Goal: Information Seeking & Learning: Check status

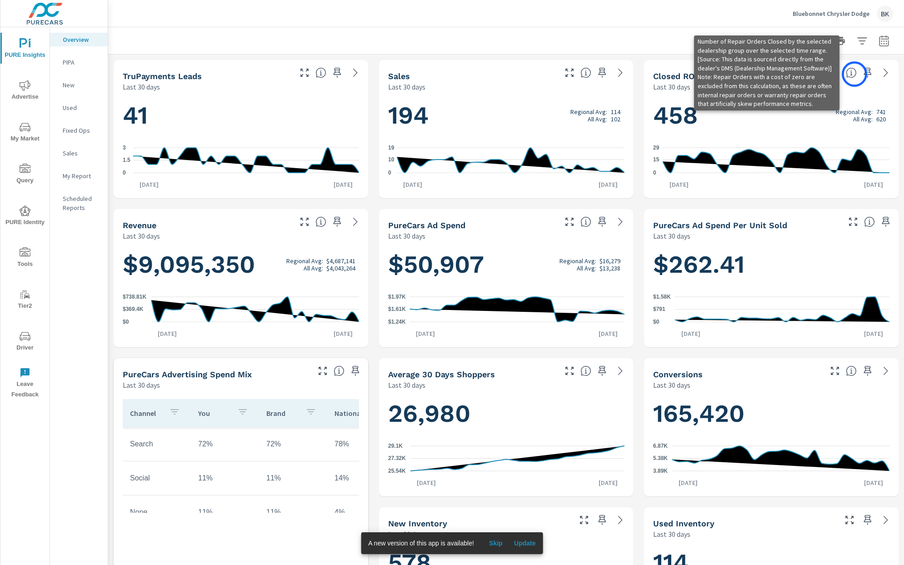
scroll to position [0, 0]
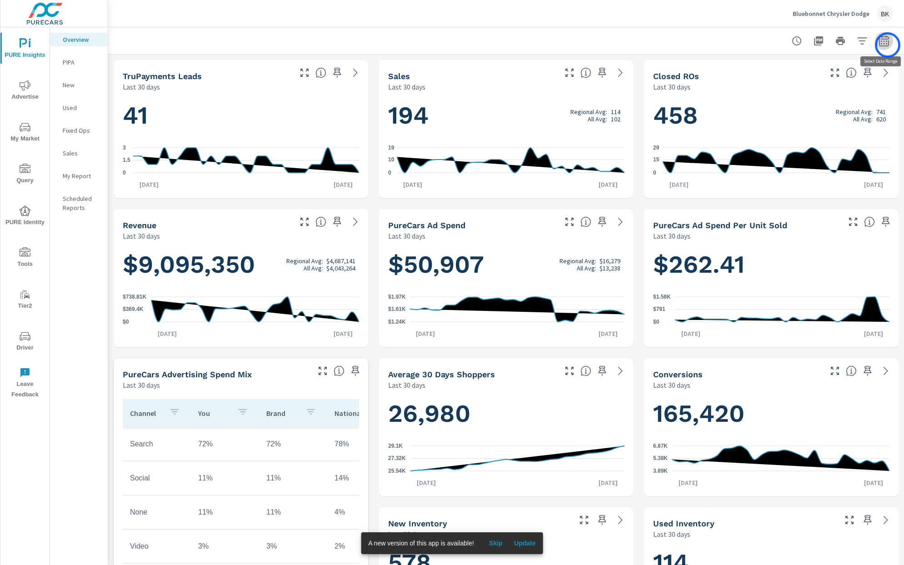
click at [887, 45] on icon "button" at bounding box center [884, 40] width 10 height 11
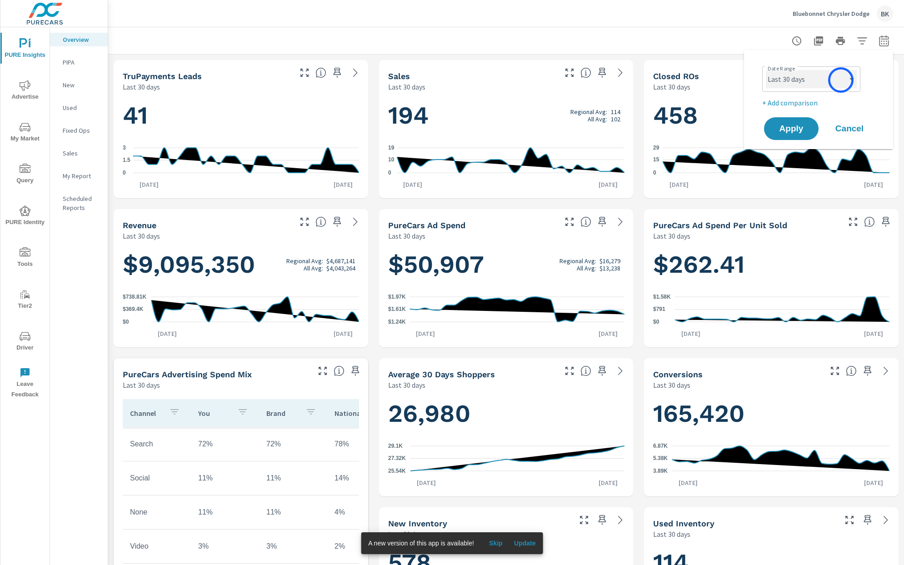
click at [841, 80] on select "Custom [DATE] Last week Last 7 days Last 14 days Last 30 days Last 45 days Last…" at bounding box center [811, 79] width 91 height 18
select select "Month to date"
click at [805, 106] on p "+ Add comparison" at bounding box center [820, 102] width 116 height 11
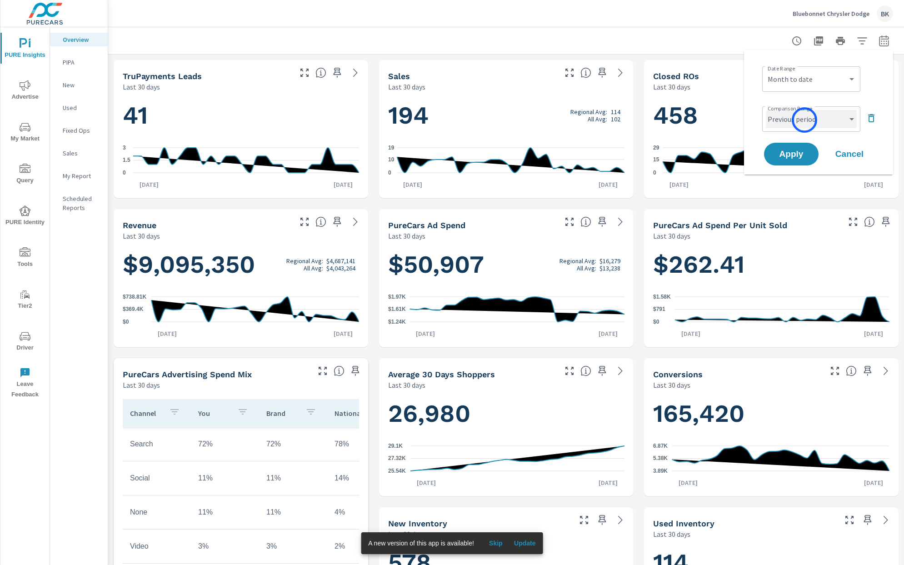
click at [804, 121] on select "Custom Previous period Previous month Previous year" at bounding box center [811, 119] width 91 height 18
select select "Previous month"
click at [801, 157] on span "Apply" at bounding box center [790, 154] width 37 height 9
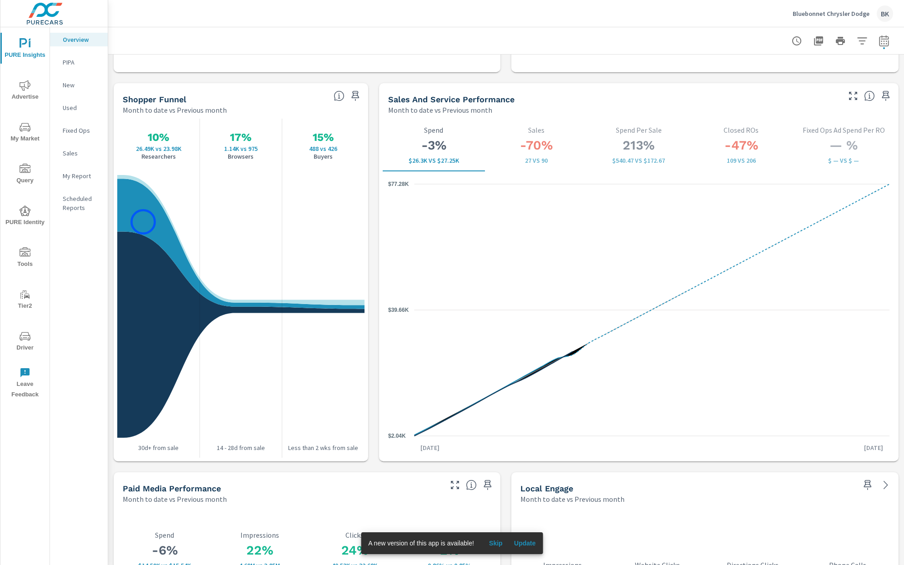
scroll to position [1103, 0]
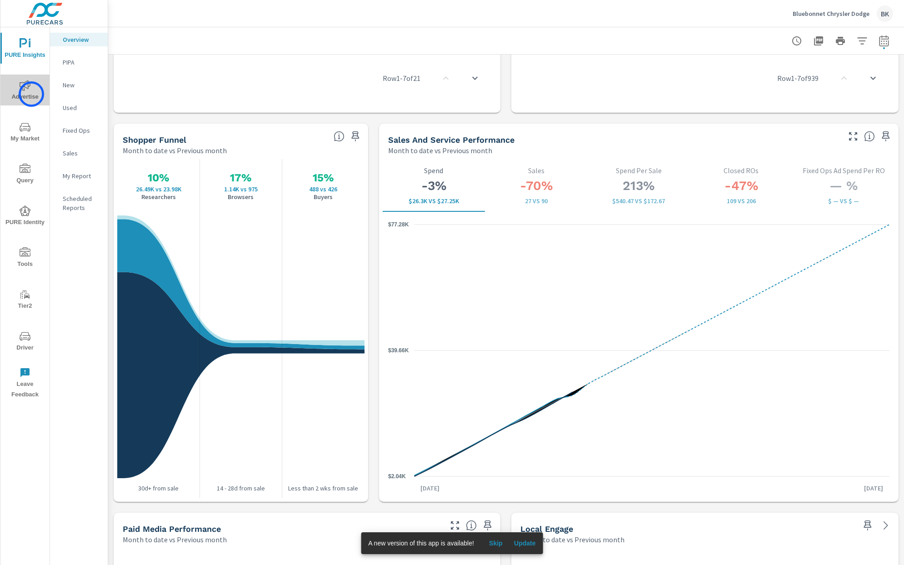
click at [31, 94] on span "Advertise" at bounding box center [25, 91] width 44 height 22
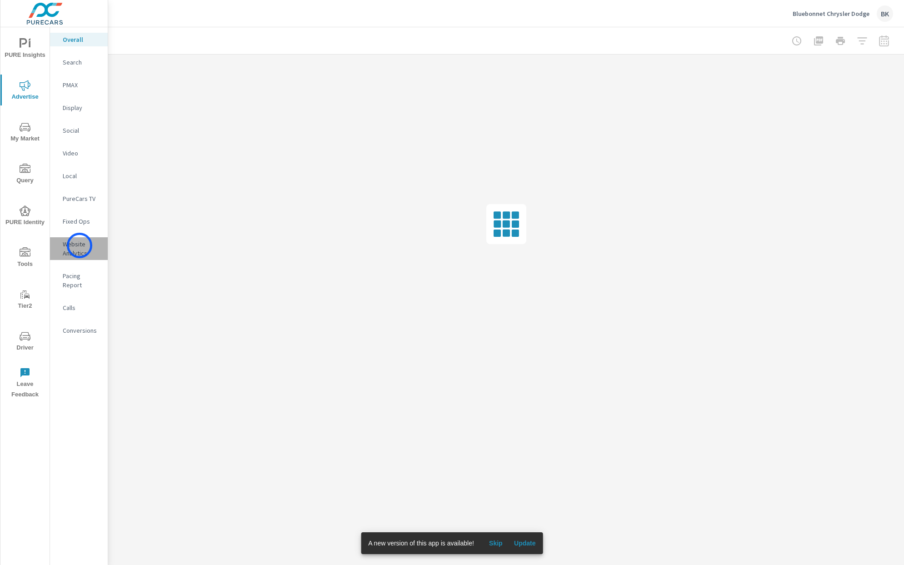
click at [80, 245] on p "Website Analytics" at bounding box center [82, 248] width 38 height 18
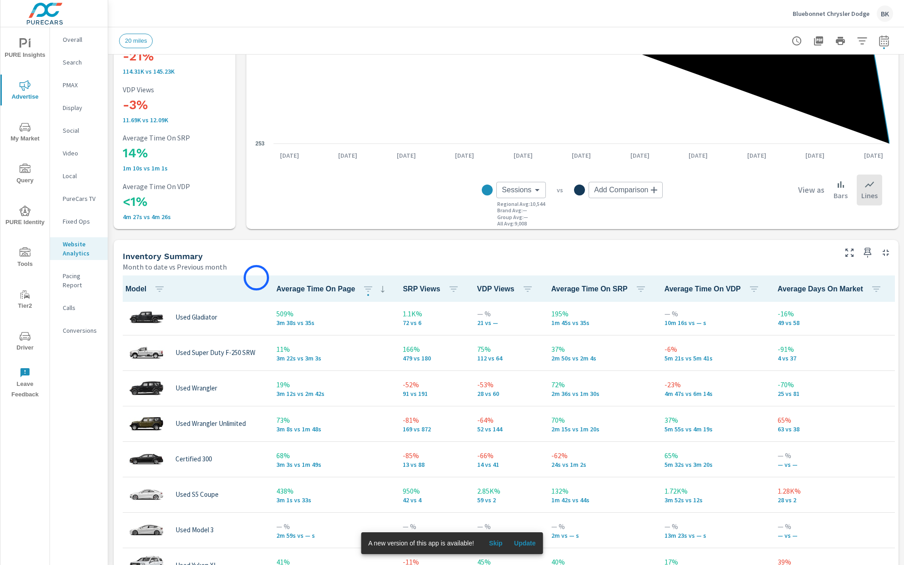
scroll to position [288, 0]
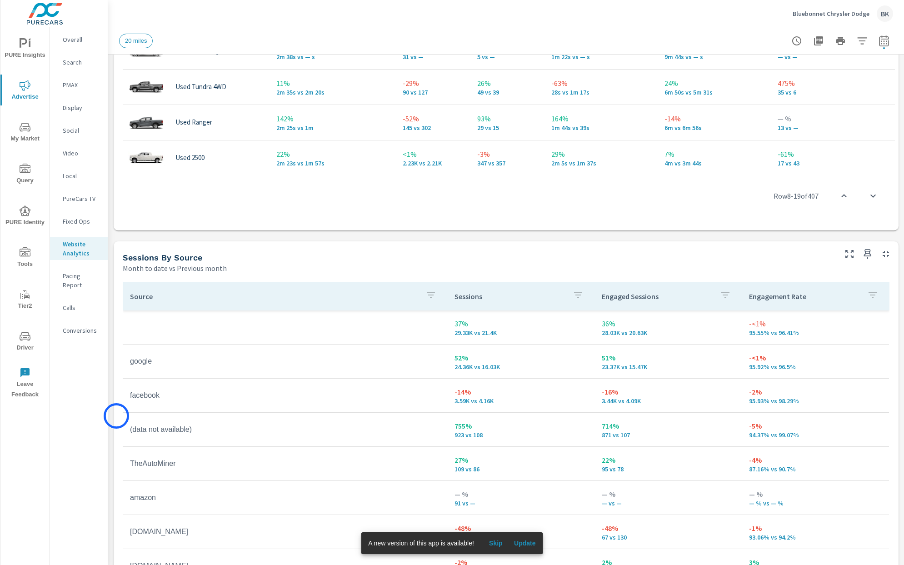
scroll to position [821, 0]
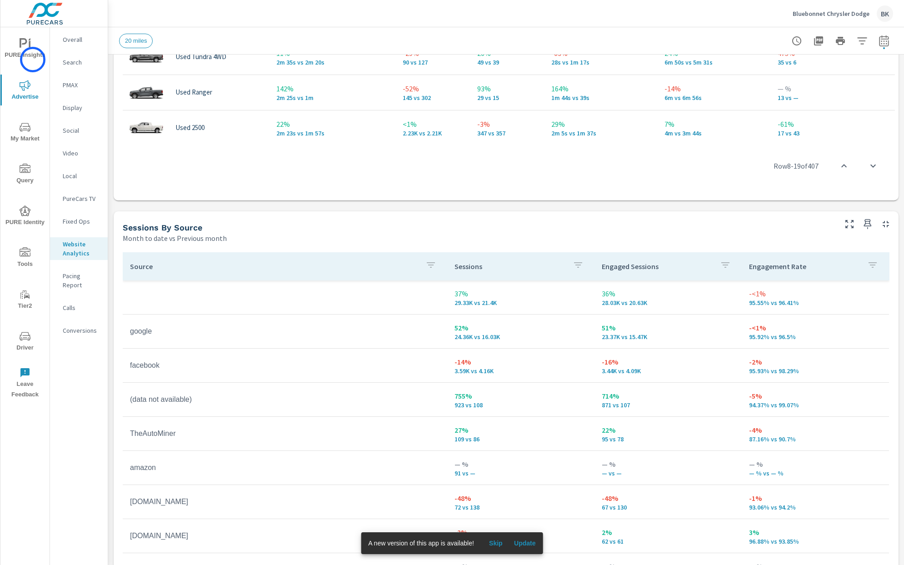
click at [33, 60] on span "PURE Insights" at bounding box center [25, 49] width 44 height 22
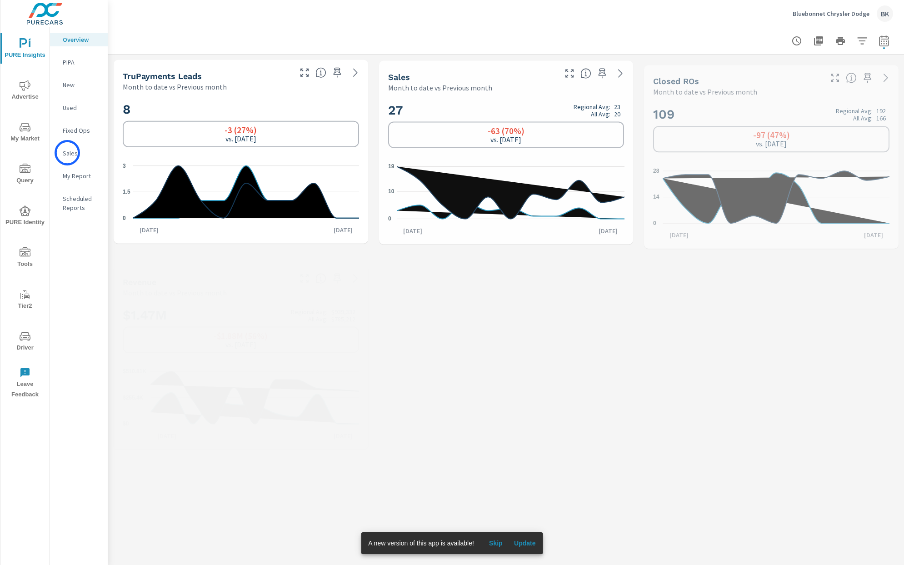
scroll to position [0, 0]
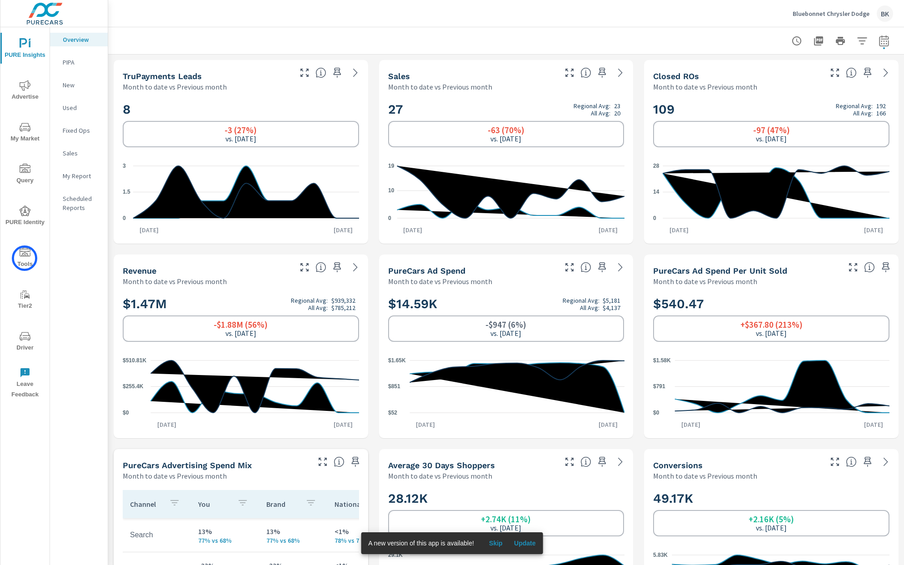
click at [25, 258] on span "Tools" at bounding box center [25, 258] width 44 height 22
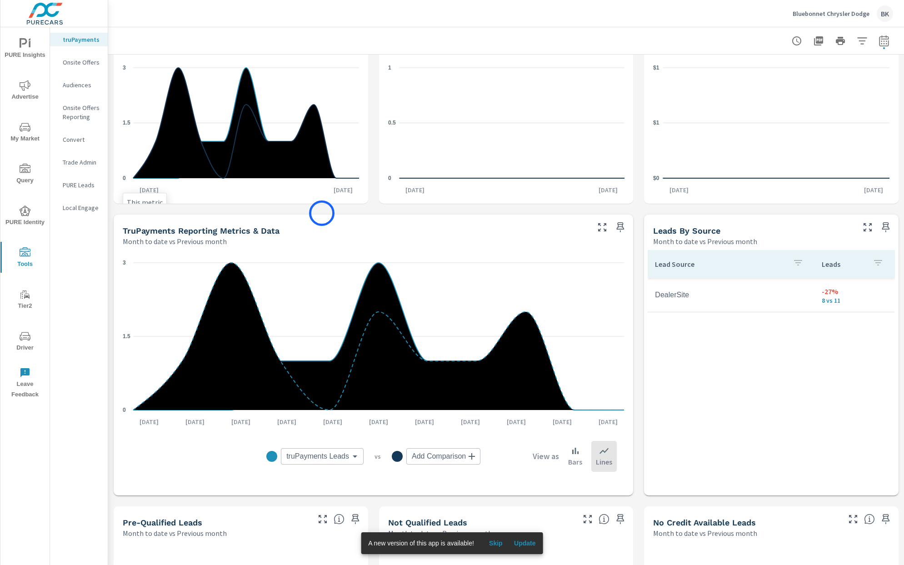
scroll to position [161, 0]
